Goal: Information Seeking & Learning: Learn about a topic

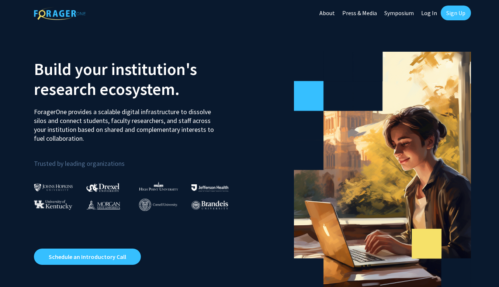
click at [458, 8] on link "Sign Up" at bounding box center [456, 13] width 30 height 15
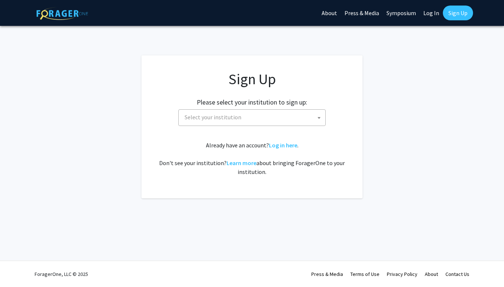
click at [223, 125] on span "Select your institution" at bounding box center [251, 117] width 147 height 17
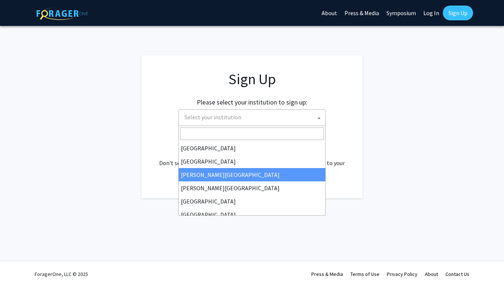
select select "5"
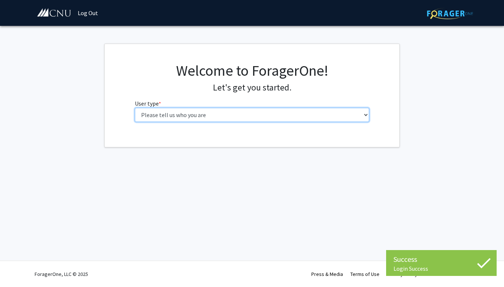
click at [205, 108] on select "Please tell us who you are Undergraduate Student Master's Student Doctoral Cand…" at bounding box center [252, 115] width 235 height 14
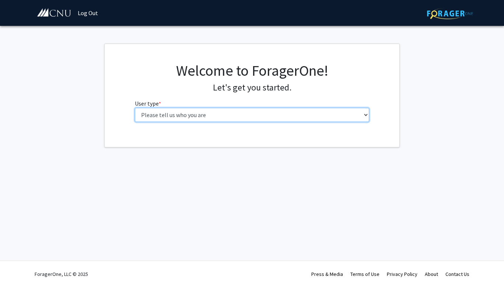
select select "1: undergrad"
click at [135, 108] on select "Please tell us who you are Undergraduate Student Master's Student Doctoral Cand…" at bounding box center [252, 115] width 235 height 14
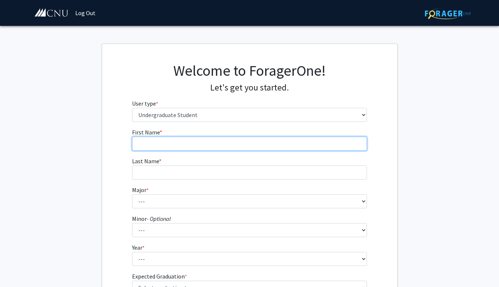
click at [204, 148] on input "First Name * required" at bounding box center [249, 143] width 235 height 14
type input "Ariel"
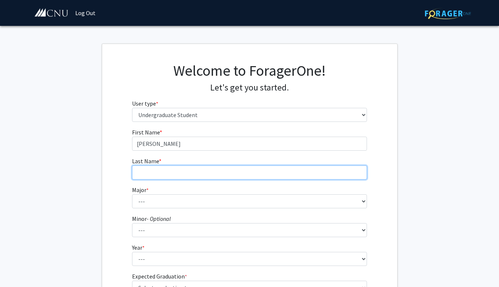
click at [172, 174] on input "Last Name * required" at bounding box center [249, 172] width 235 height 14
type input "Cormier"
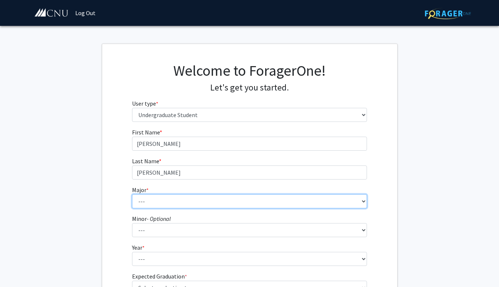
click at [150, 198] on select "--- Accounting Applied Physics Art History Biochemistry Biology Chemistry Class…" at bounding box center [249, 201] width 235 height 14
select select "15: 626"
click at [132, 194] on select "--- Accounting Applied Physics Art History Biochemistry Biology Chemistry Class…" at bounding box center [249, 201] width 235 height 14
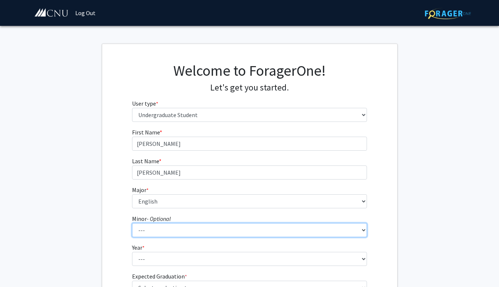
click at [166, 225] on select "--- African American Studies American Studies Anthropology Asian Studies Busine…" at bounding box center [249, 230] width 235 height 14
click at [132, 223] on select "--- African American Studies American Studies Anthropology Asian Studies Busine…" at bounding box center [249, 230] width 235 height 14
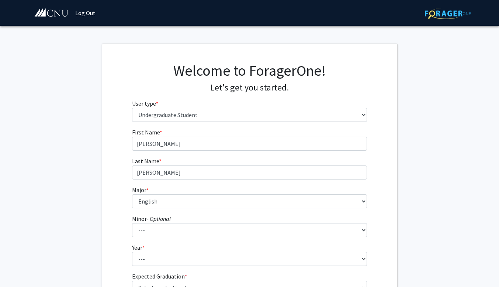
click at [499, 123] on fg-get-started "Welcome to ForagerOne! Let's get you started. User type * required Please tell …" at bounding box center [249, 188] width 499 height 289
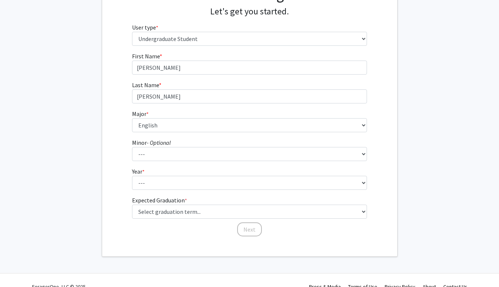
scroll to position [88, 0]
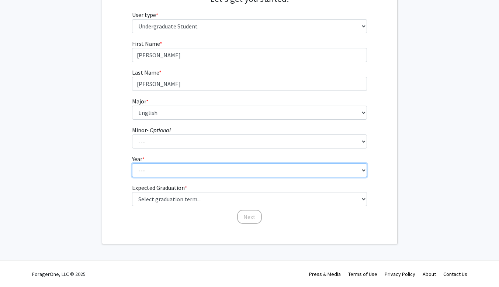
click at [306, 169] on select "--- First-year Sophomore Junior Senior Postbaccalaureate Certificate" at bounding box center [249, 170] width 235 height 14
select select "1: first-year"
click at [132, 163] on select "--- First-year Sophomore Junior Senior Postbaccalaureate Certificate" at bounding box center [249, 170] width 235 height 14
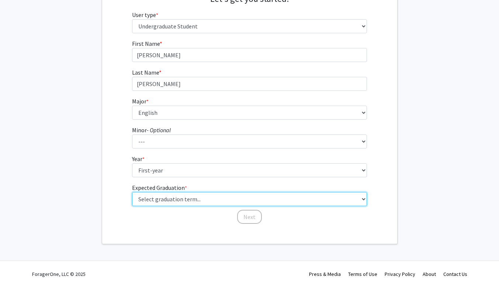
click at [190, 204] on select "Select graduation term... Spring 2025 Summer 2025 Fall 2025 Winter 2025 Spring …" at bounding box center [249, 199] width 235 height 14
select select "17: spring_2029"
click at [132, 192] on select "Select graduation term... Spring 2025 Summer 2025 Fall 2025 Winter 2025 Spring …" at bounding box center [249, 199] width 235 height 14
click at [355, 197] on select "Select graduation term... Spring 2025 Summer 2025 Fall 2025 Winter 2025 Spring …" at bounding box center [249, 199] width 235 height 14
click at [132, 192] on select "Select graduation term... Spring 2025 Summer 2025 Fall 2025 Winter 2025 Spring …" at bounding box center [249, 199] width 235 height 14
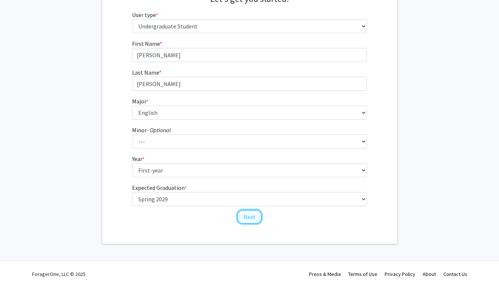
click at [252, 213] on button "Next" at bounding box center [249, 216] width 25 height 14
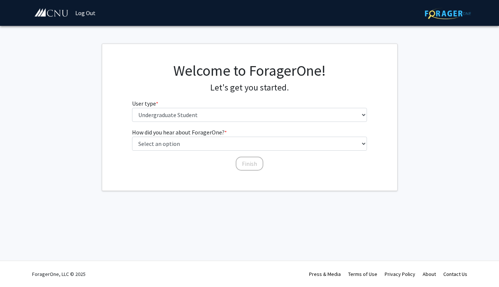
scroll to position [0, 0]
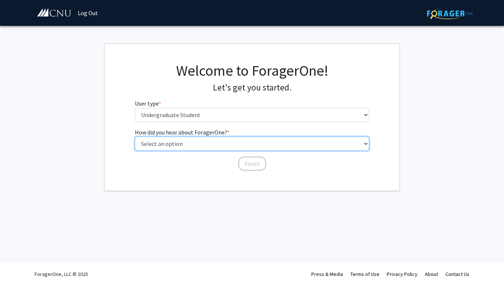
click at [206, 141] on select "Select an option Peer/student recommendation Faculty/staff recommendation Unive…" at bounding box center [252, 143] width 235 height 14
select select "3: university_website"
click at [135, 136] on select "Select an option Peer/student recommendation Faculty/staff recommendation Unive…" at bounding box center [252, 143] width 235 height 14
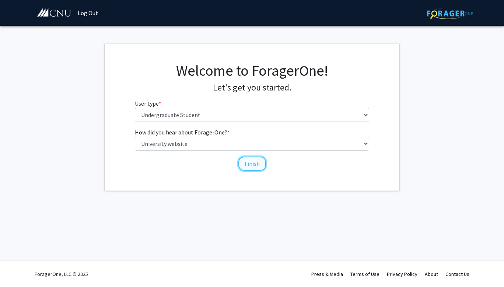
click at [253, 166] on button "Finish" at bounding box center [253, 163] width 28 height 14
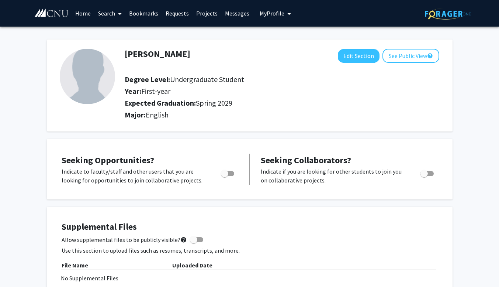
click at [117, 15] on span at bounding box center [118, 14] width 7 height 26
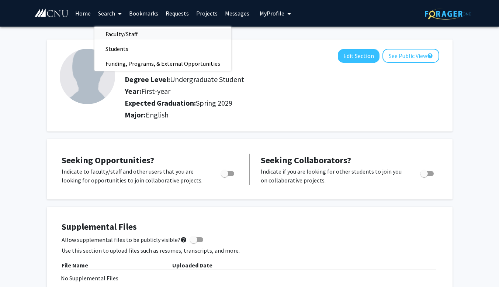
click at [128, 32] on span "Faculty/Staff" at bounding box center [121, 34] width 54 height 15
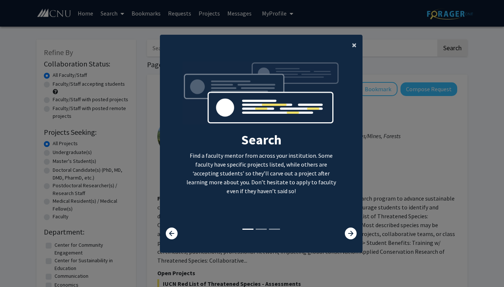
click at [352, 45] on span "×" at bounding box center [354, 44] width 5 height 11
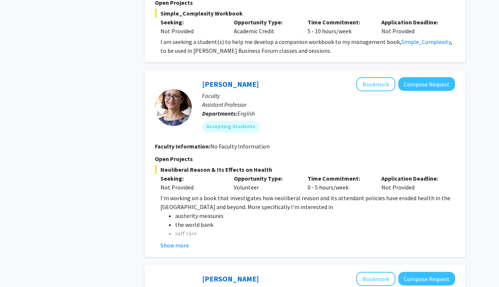
scroll to position [1460, 0]
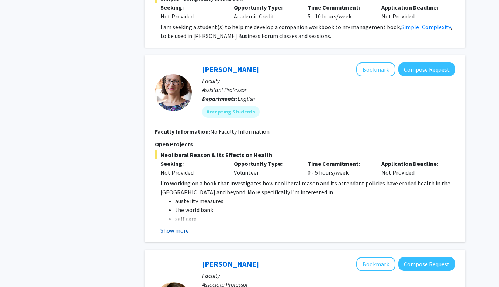
click at [176, 226] on button "Show more" at bounding box center [174, 230] width 28 height 9
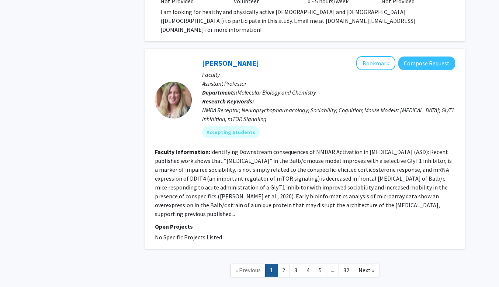
scroll to position [2363, 0]
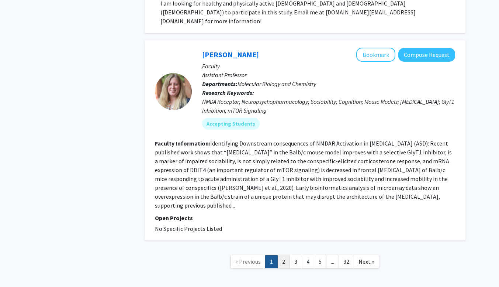
click at [286, 255] on link "2" at bounding box center [283, 261] width 13 height 13
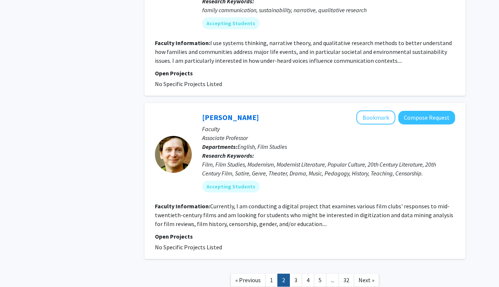
scroll to position [1592, 0]
click at [295, 273] on link "3" at bounding box center [295, 279] width 13 height 13
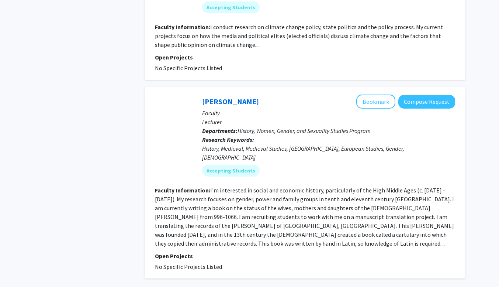
scroll to position [1622, 0]
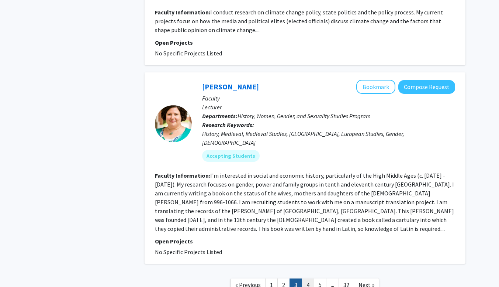
click at [306, 278] on link "4" at bounding box center [308, 284] width 13 height 13
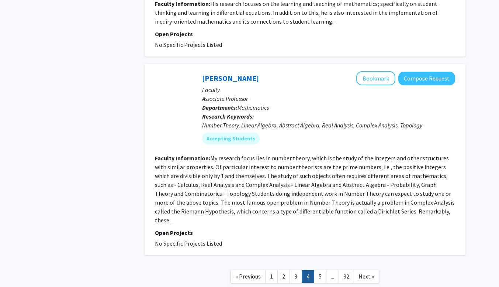
scroll to position [1651, 0]
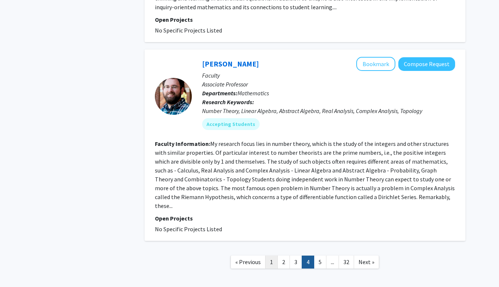
click at [273, 255] on link "1" at bounding box center [271, 261] width 13 height 13
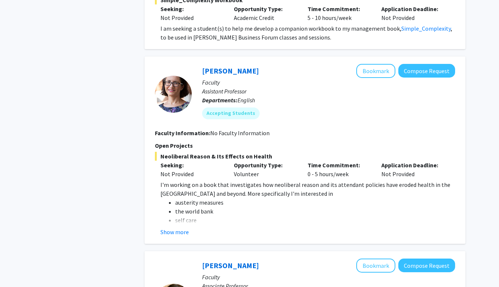
scroll to position [1460, 0]
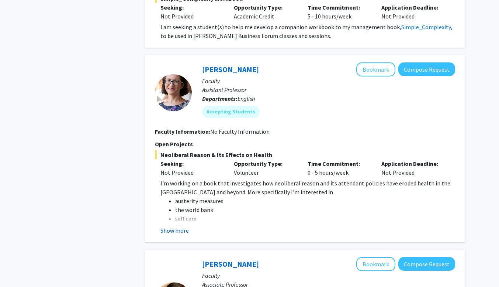
click at [171, 226] on button "Show more" at bounding box center [174, 230] width 28 height 9
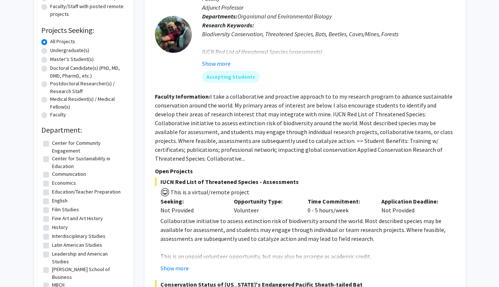
scroll to position [0, 0]
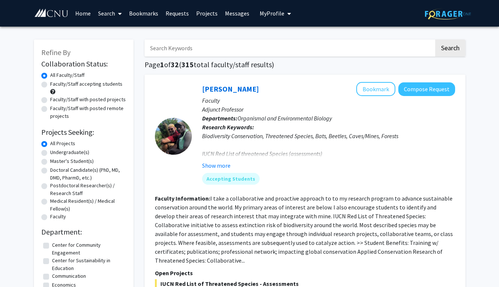
click at [259, 48] on input "Search Keywords" at bounding box center [289, 47] width 289 height 17
type input "E"
drag, startPoint x: 123, startPoint y: 249, endPoint x: 124, endPoint y: 269, distance: 19.6
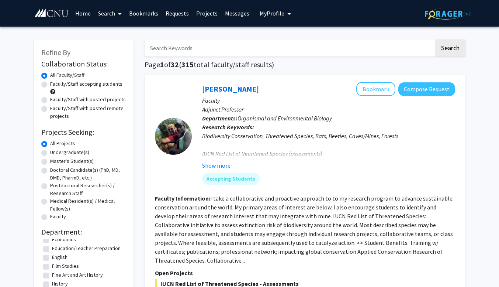
click at [63, 257] on label "English" at bounding box center [59, 257] width 15 height 8
click at [57, 257] on input "English" at bounding box center [54, 255] width 5 height 5
checkbox input "true"
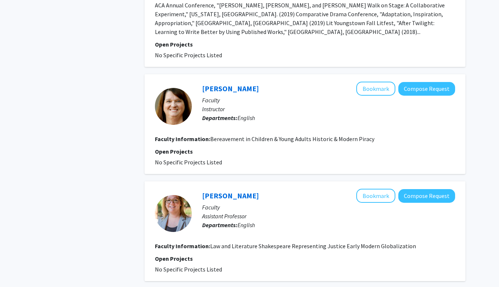
scroll to position [1504, 0]
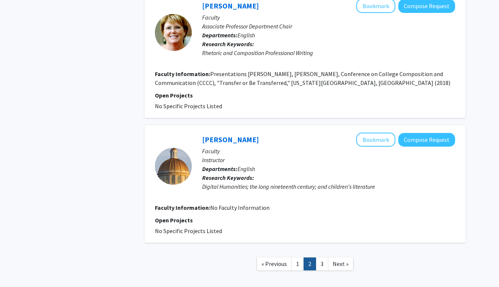
scroll to position [1250, 0]
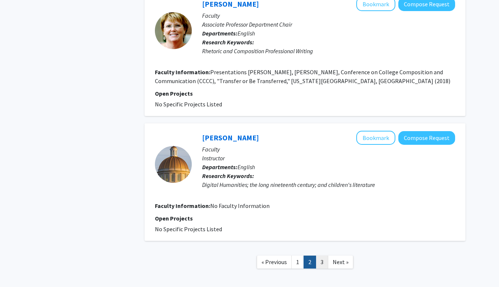
click at [319, 255] on link "3" at bounding box center [322, 261] width 13 height 13
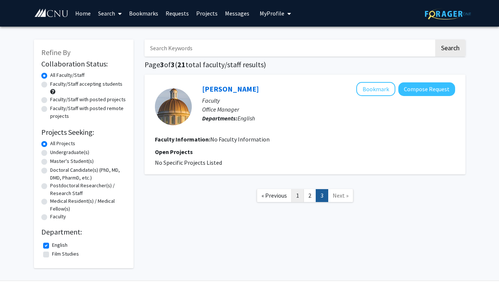
click at [297, 199] on link "1" at bounding box center [297, 195] width 13 height 13
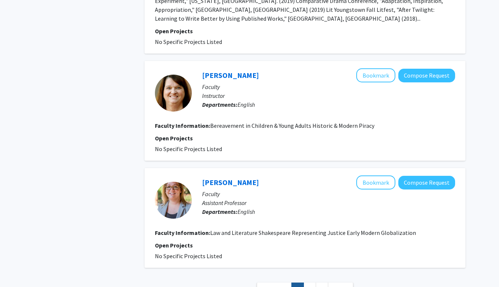
scroll to position [1517, 0]
click at [309, 282] on link "2" at bounding box center [309, 288] width 13 height 13
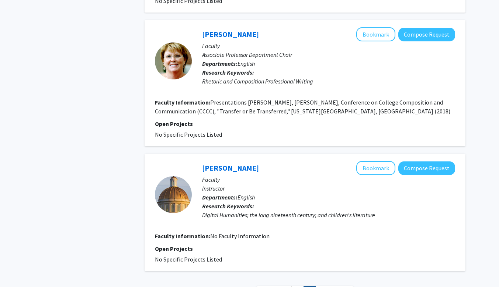
scroll to position [1250, 0]
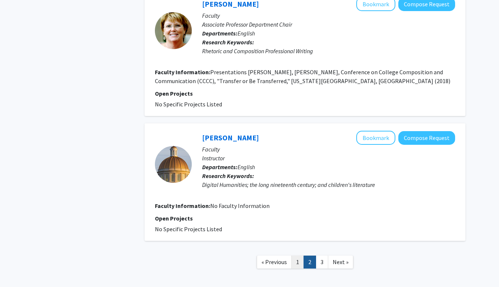
click at [297, 255] on link "1" at bounding box center [297, 261] width 13 height 13
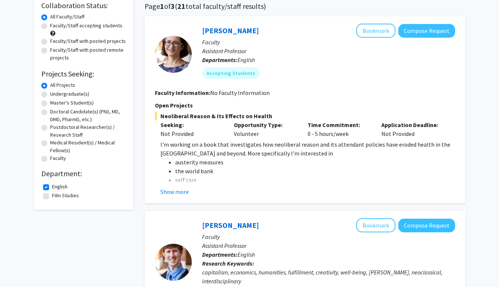
scroll to position [59, 0]
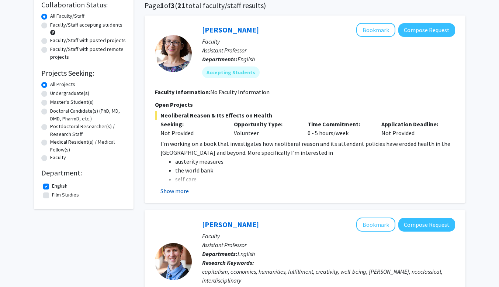
click at [171, 193] on button "Show more" at bounding box center [174, 190] width 28 height 9
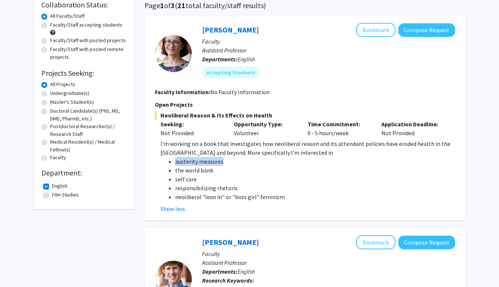
drag, startPoint x: 221, startPoint y: 160, endPoint x: 176, endPoint y: 164, distance: 45.6
click at [176, 164] on li "austerity measures" at bounding box center [315, 161] width 280 height 9
copy li "austerity measures"
drag, startPoint x: 213, startPoint y: 169, endPoint x: 175, endPoint y: 173, distance: 38.2
click at [175, 173] on li "the world bank" at bounding box center [315, 170] width 280 height 9
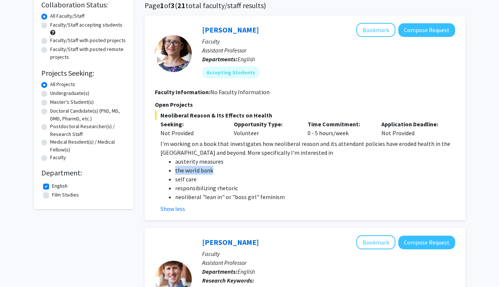
copy li "the world bank"
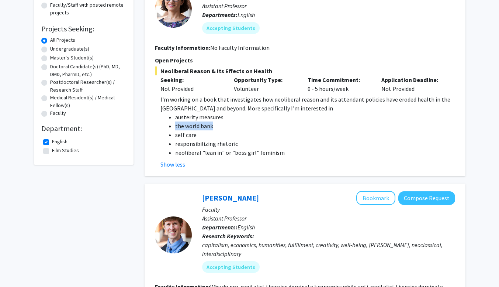
scroll to position [118, 0]
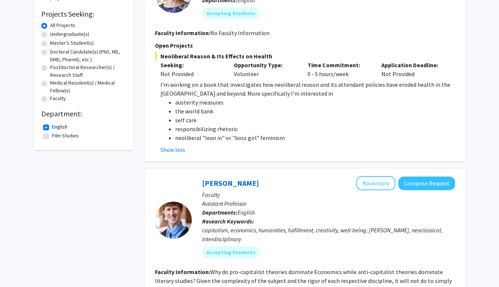
click at [335, 103] on li "austerity measures" at bounding box center [315, 102] width 280 height 9
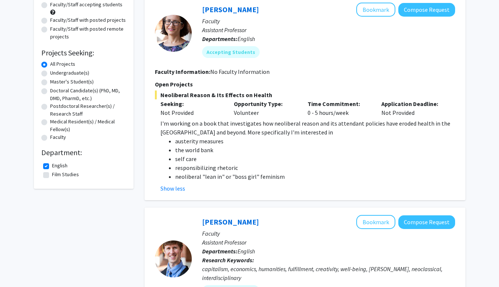
scroll to position [0, 0]
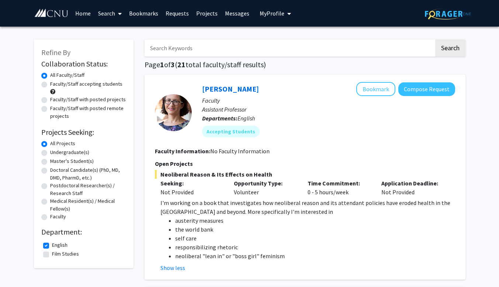
click at [52, 243] on label "English" at bounding box center [59, 245] width 15 height 8
click at [52, 243] on input "English" at bounding box center [54, 243] width 5 height 5
checkbox input "false"
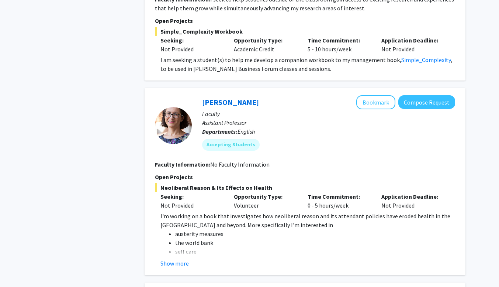
scroll to position [1461, 0]
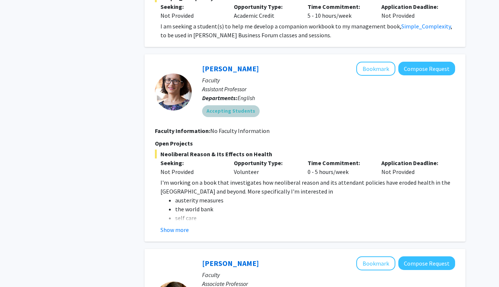
click at [226, 105] on mat-chip "Accepting Students" at bounding box center [231, 111] width 58 height 12
click at [288, 126] on section "Faculty Information: No Faculty Information" at bounding box center [305, 130] width 300 height 9
click at [176, 225] on button "Show more" at bounding box center [174, 229] width 28 height 9
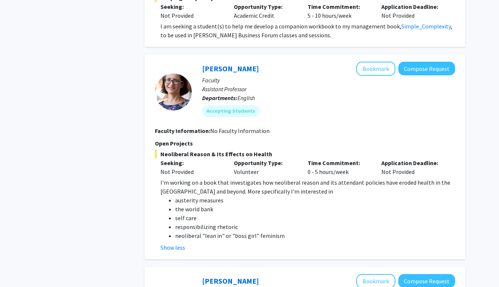
click at [227, 222] on li "responsibilizing rhetoric" at bounding box center [315, 226] width 280 height 9
drag, startPoint x: 235, startPoint y: 218, endPoint x: 175, endPoint y: 219, distance: 60.1
click at [175, 222] on li "responsibilizing rhetoric" at bounding box center [315, 226] width 280 height 9
copy li "responsibilizing rhetoric"
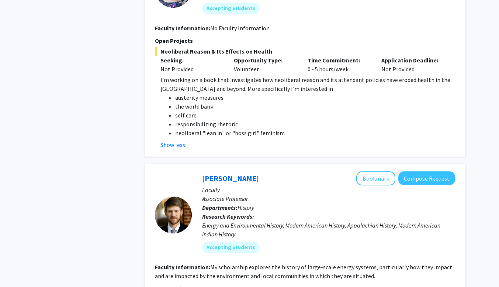
scroll to position [1564, 0]
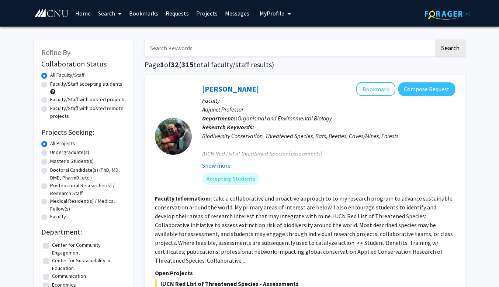
click at [65, 152] on label "Undergraduate(s)" at bounding box center [69, 152] width 39 height 8
click at [55, 152] on input "Undergraduate(s)" at bounding box center [52, 150] width 5 height 5
radio input "true"
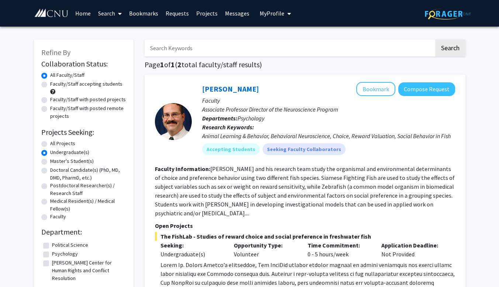
click at [50, 142] on label "All Projects" at bounding box center [62, 143] width 25 height 8
click at [50, 142] on input "All Projects" at bounding box center [52, 141] width 5 height 5
radio input "true"
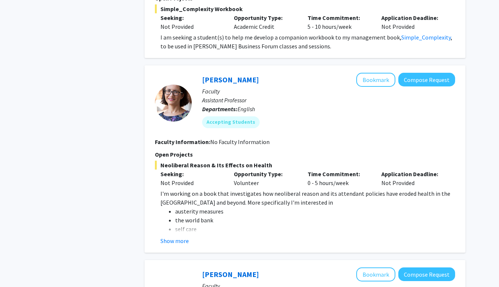
scroll to position [1460, 0]
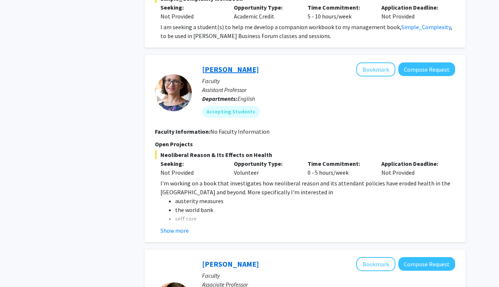
click at [247, 65] on link "Joanna Eleftheriou" at bounding box center [230, 69] width 57 height 9
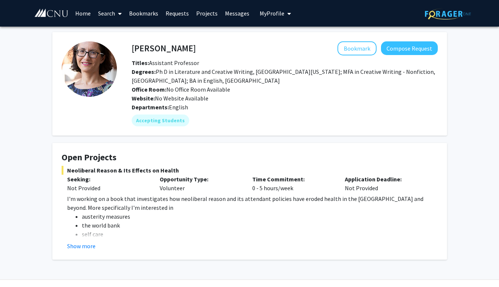
click at [18, 120] on div "Joanna Eleftheriou Bookmark Compose Request Titles: Assistant Professor Degrees…" at bounding box center [249, 155] width 499 height 257
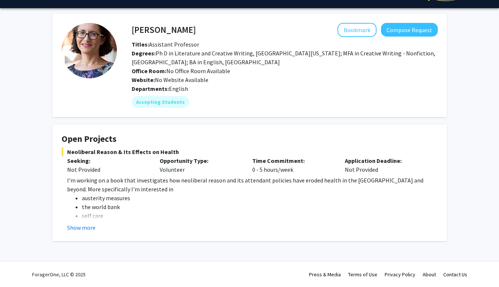
scroll to position [19, 0]
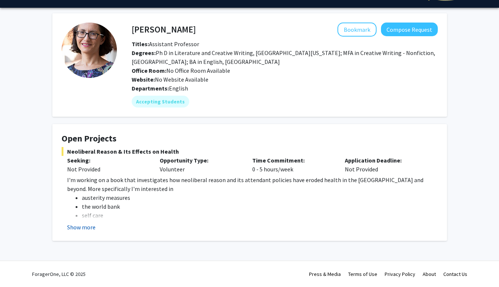
click at [82, 230] on button "Show more" at bounding box center [81, 226] width 28 height 9
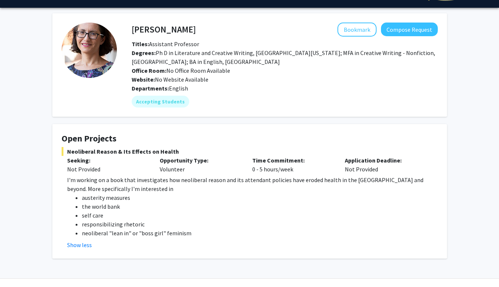
click at [16, 166] on div "Joanna Eleftheriou Bookmark Compose Request Titles: Assistant Professor Degrees…" at bounding box center [249, 145] width 499 height 274
click at [29, 86] on div "Joanna Eleftheriou Bookmark Compose Request Titles: Assistant Professor Degrees…" at bounding box center [249, 145] width 499 height 274
